Goal: Task Accomplishment & Management: Complete application form

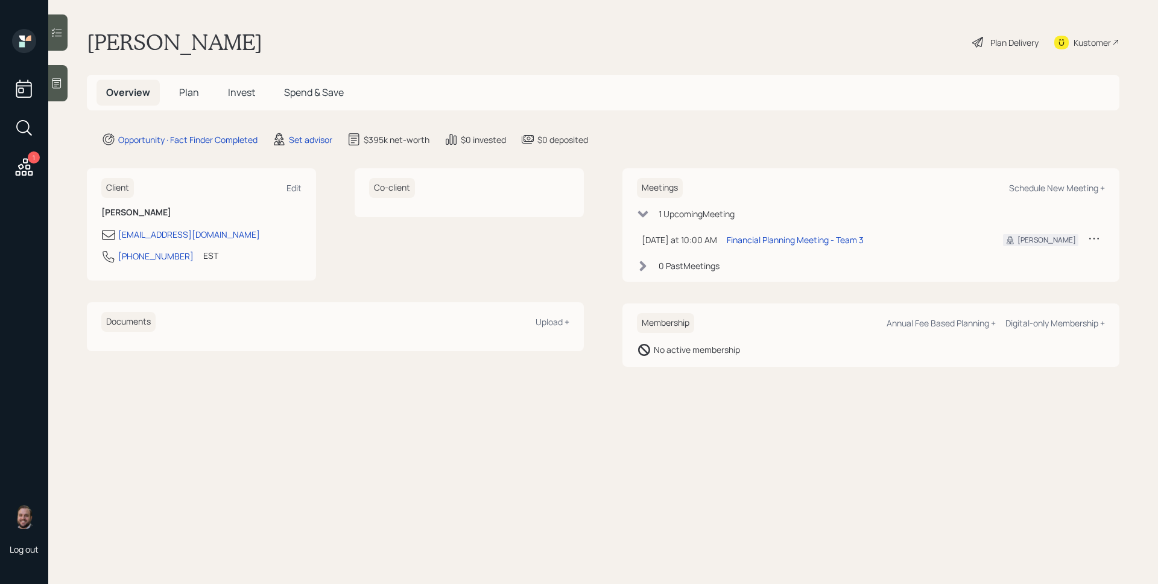
click at [58, 86] on icon at bounding box center [57, 83] width 12 height 12
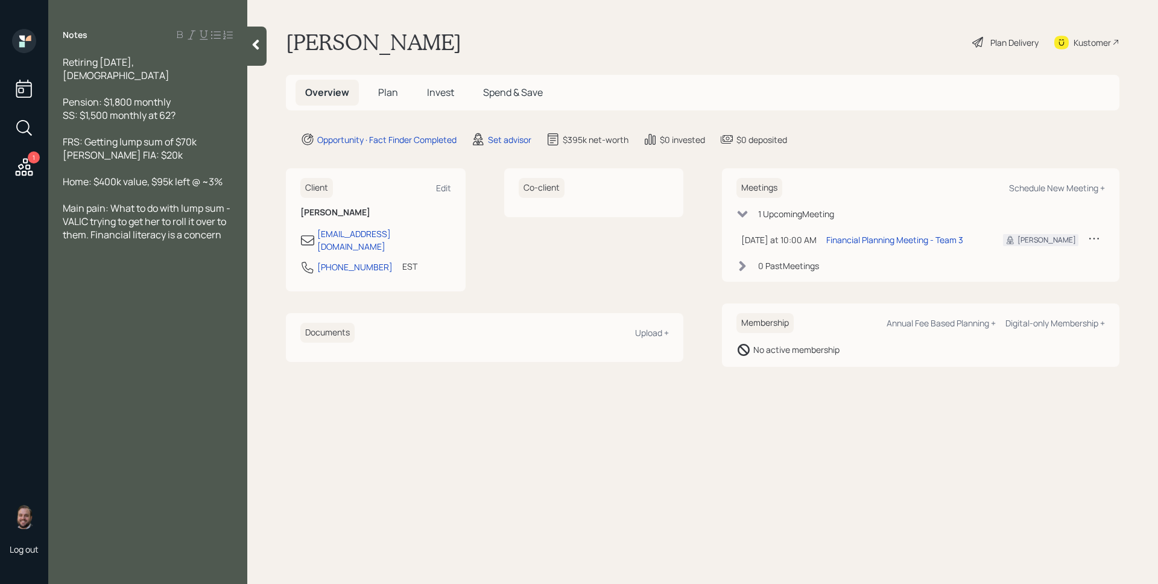
click at [397, 95] on span "Plan" at bounding box center [388, 92] width 20 height 13
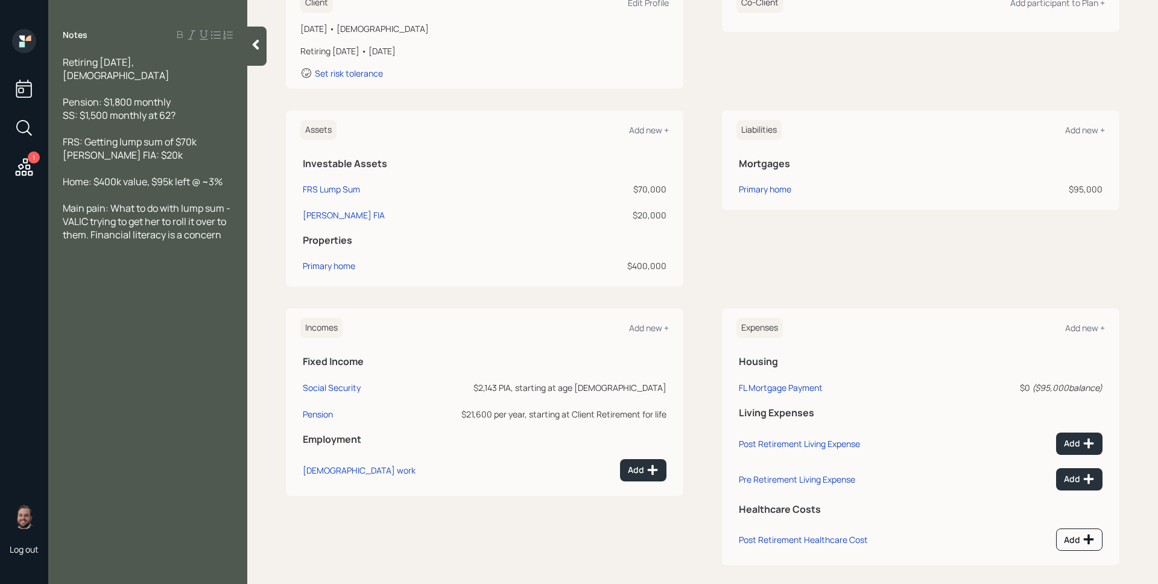
scroll to position [209, 0]
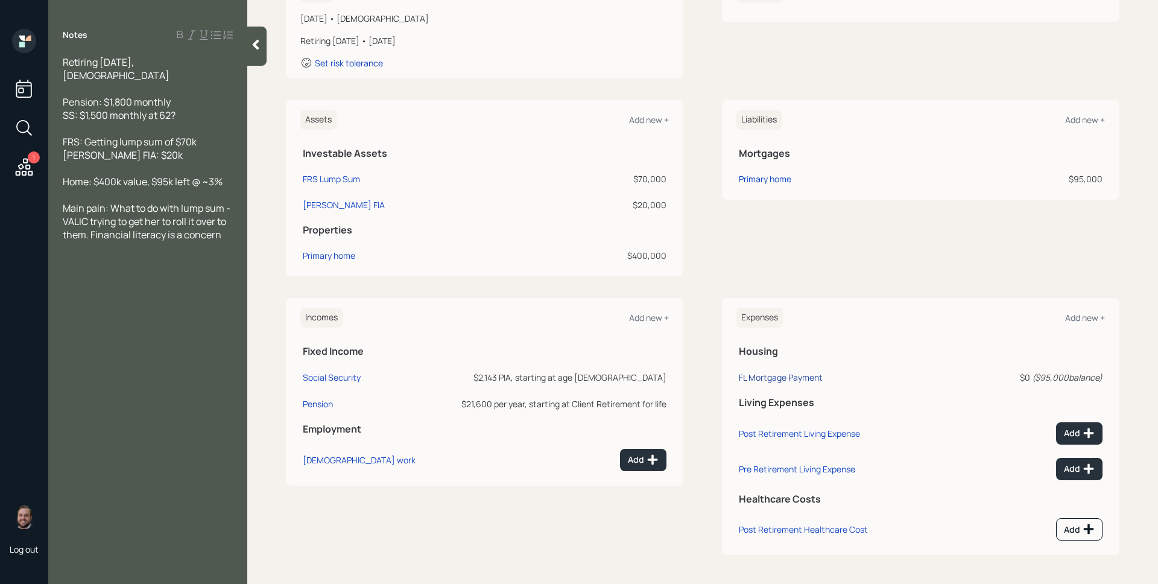
click at [810, 373] on div "FL Mortgage Payment" at bounding box center [781, 376] width 84 height 11
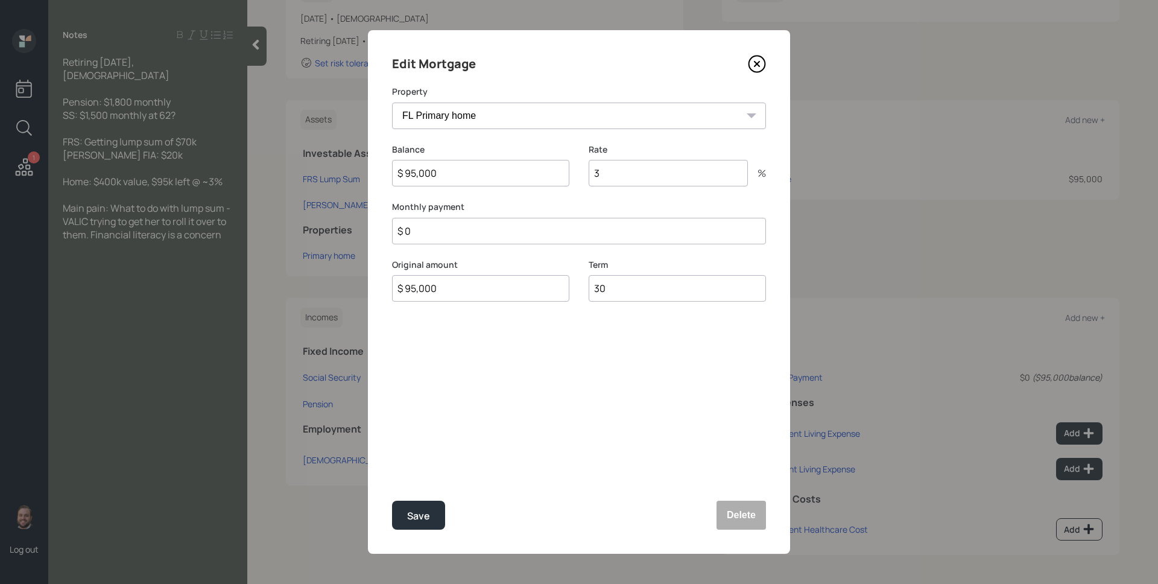
click at [475, 234] on input "$ 0" at bounding box center [579, 231] width 374 height 27
click at [757, 63] on icon at bounding box center [756, 64] width 5 height 5
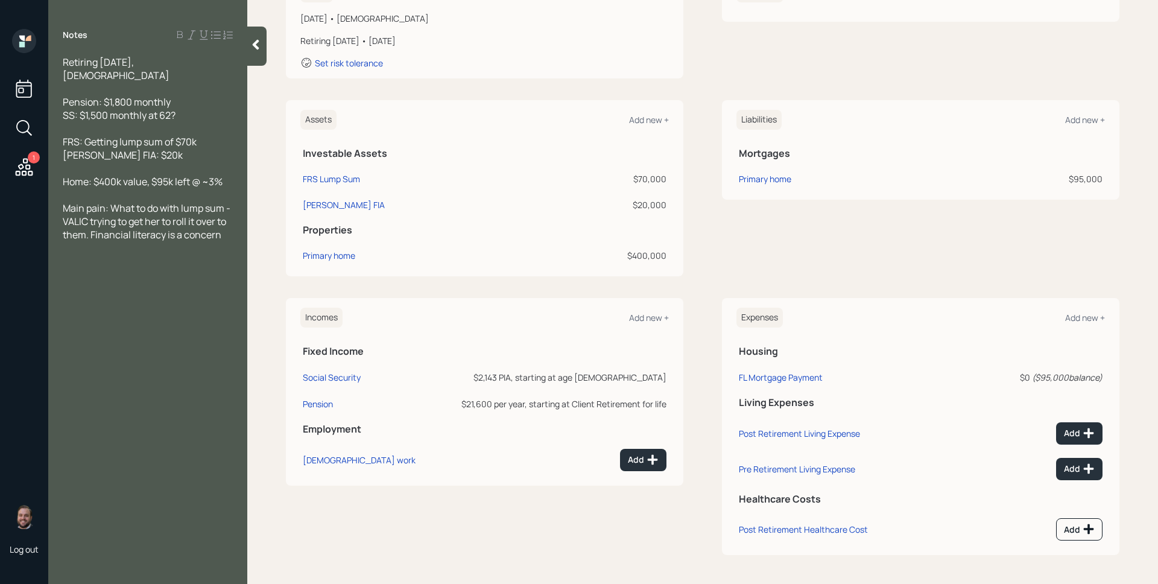
click at [786, 74] on div "Co-Client Add participant to Plan +" at bounding box center [920, 26] width 397 height 106
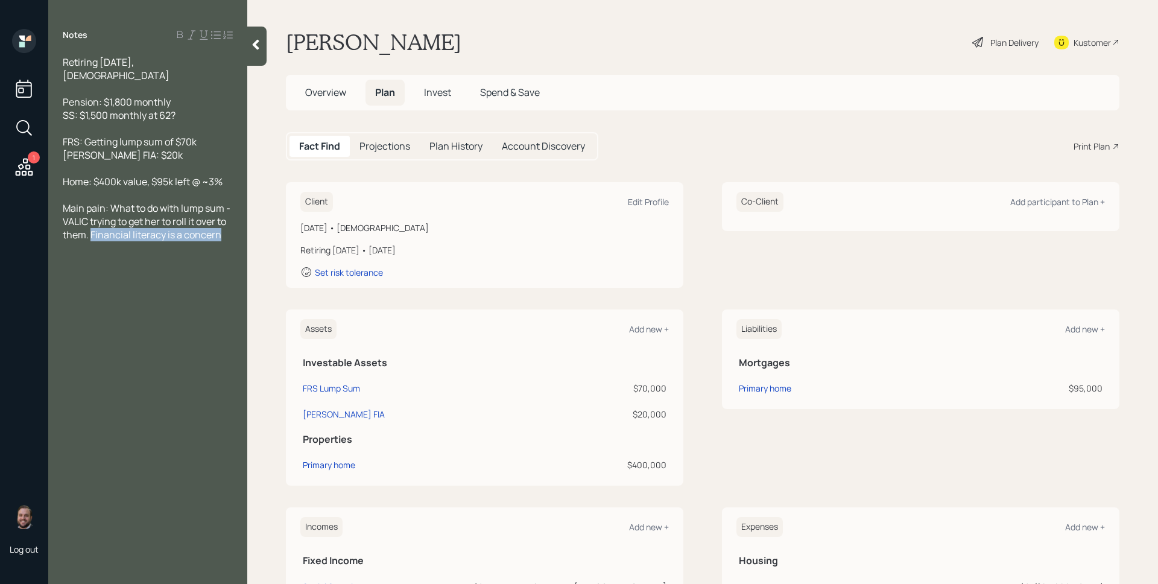
drag, startPoint x: 92, startPoint y: 224, endPoint x: 247, endPoint y: 230, distance: 154.5
click at [247, 230] on div "Notes Retiring [DATE], [DEMOGRAPHIC_DATA] Pension: $1,800 monthly SS: $1,500 mo…" at bounding box center [147, 299] width 199 height 540
click at [186, 249] on div "Notes Retiring [DATE], [DEMOGRAPHIC_DATA] Pension: $1,800 monthly SS: $1,500 mo…" at bounding box center [147, 299] width 199 height 540
drag, startPoint x: 144, startPoint y: 139, endPoint x: 64, endPoint y: 134, distance: 79.7
click at [64, 135] on span "FRS: Getting lump sum of $70k [PERSON_NAME] FIA: $20k" at bounding box center [130, 148] width 134 height 27
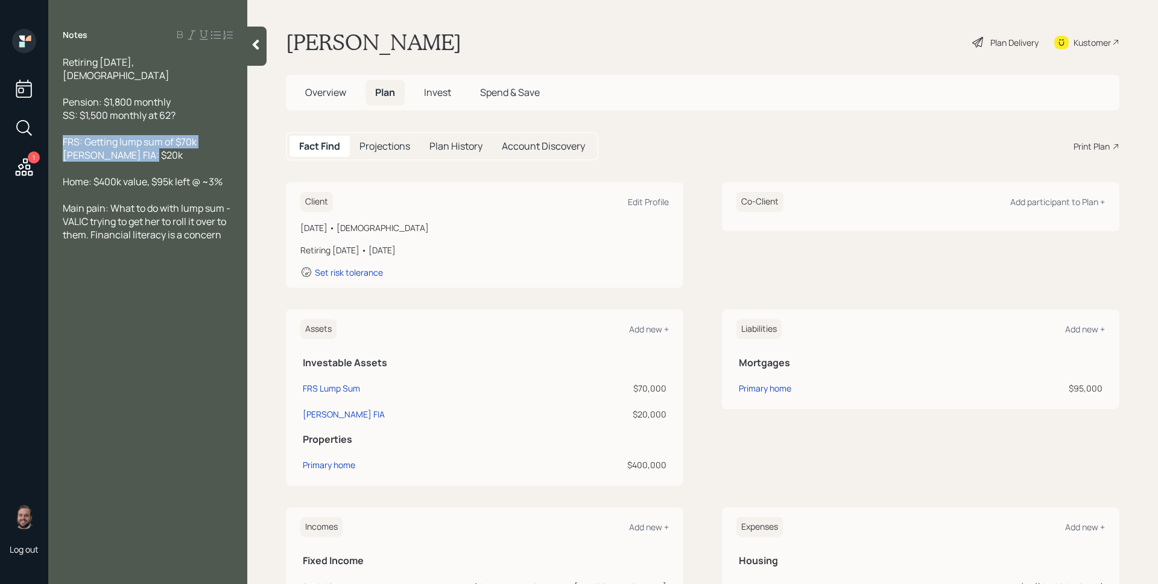
click at [88, 144] on span "FRS: Getting lump sum of $70k [PERSON_NAME] FIA: $20k" at bounding box center [130, 148] width 134 height 27
click at [632, 49] on div "[PERSON_NAME] Plan Delivery Kustomer" at bounding box center [702, 42] width 833 height 27
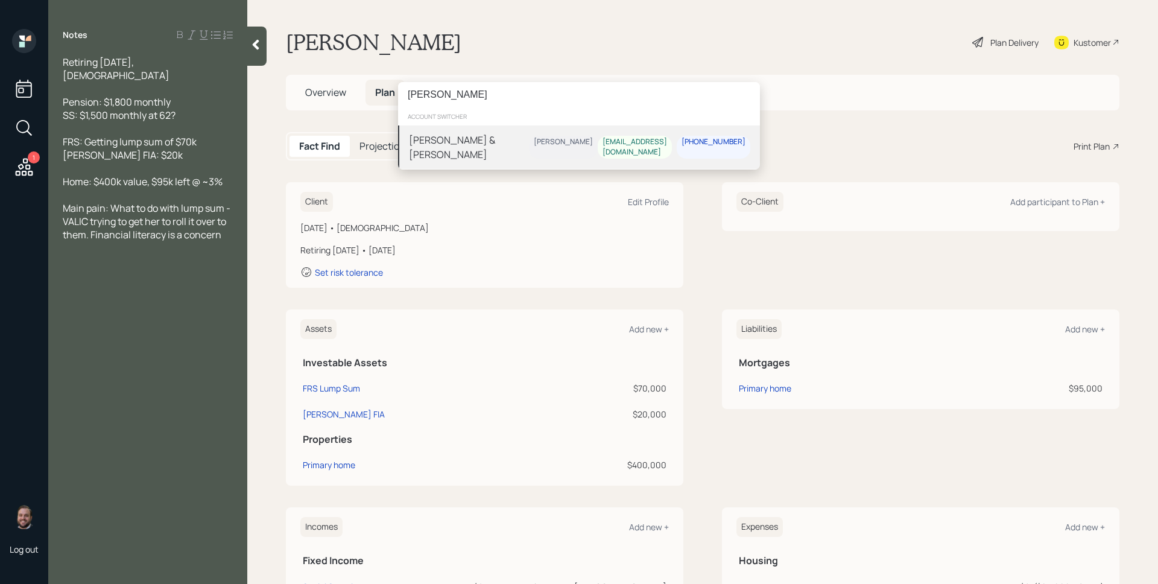
type input "[PERSON_NAME]"
